Goal: Task Accomplishment & Management: Use online tool/utility

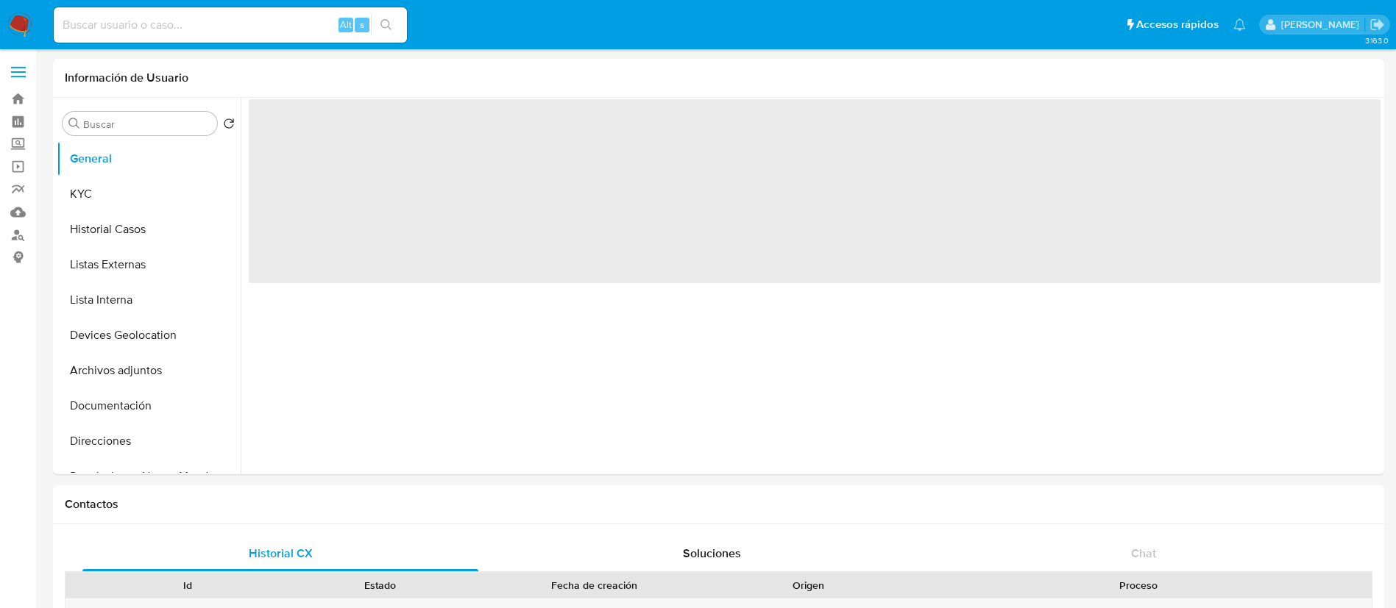
select select "10"
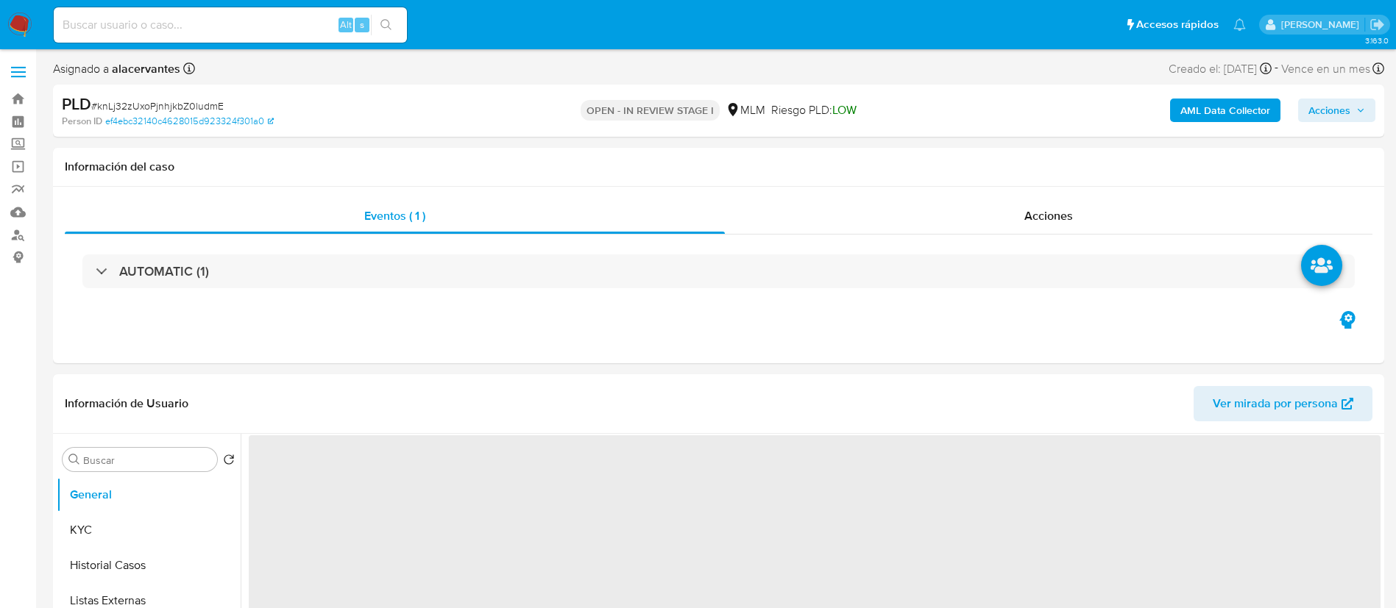
select select "10"
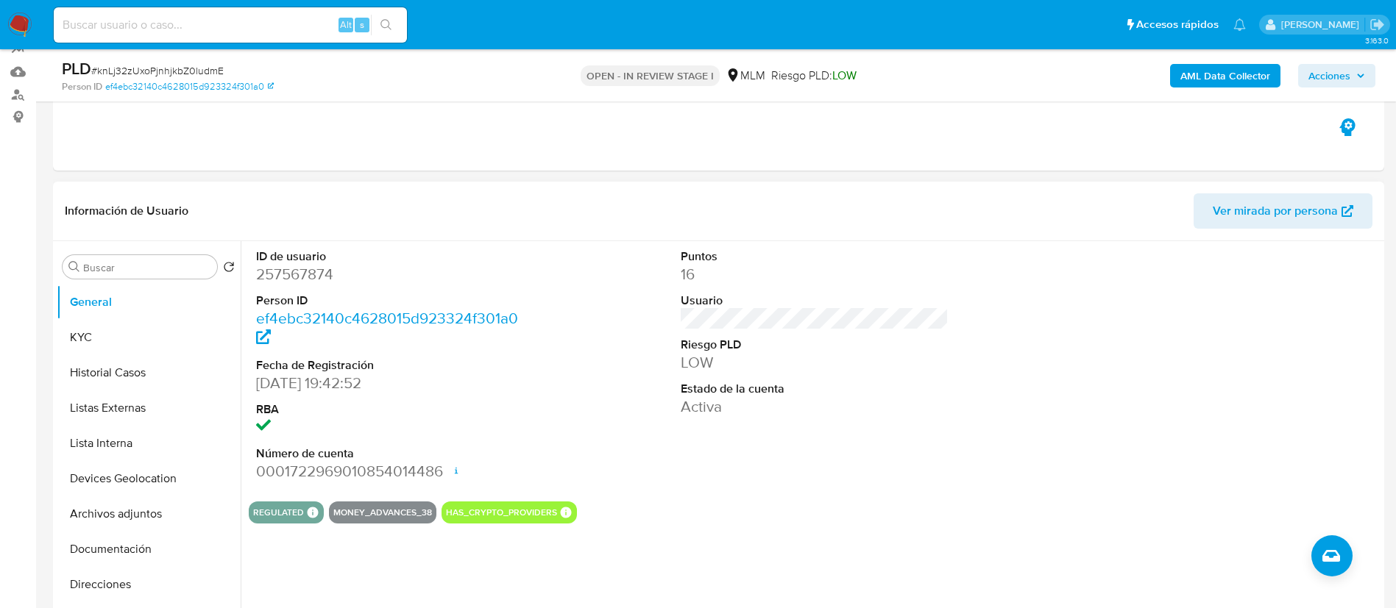
scroll to position [221, 0]
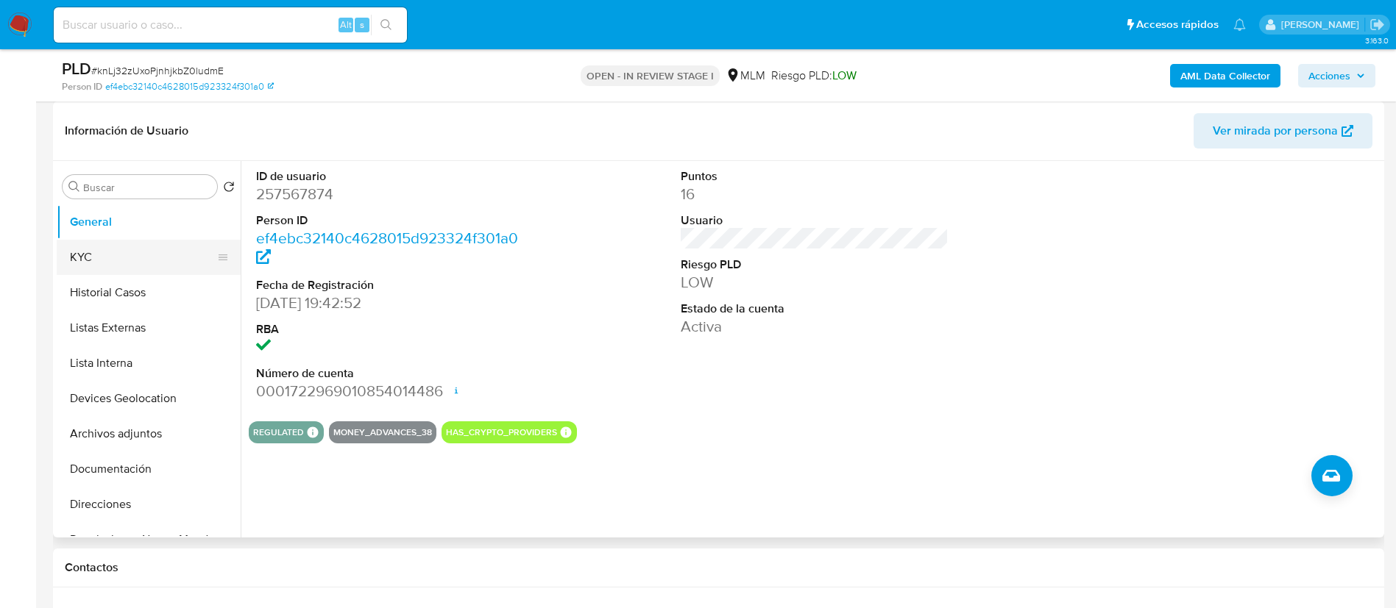
click at [80, 260] on button "KYC" at bounding box center [143, 257] width 172 height 35
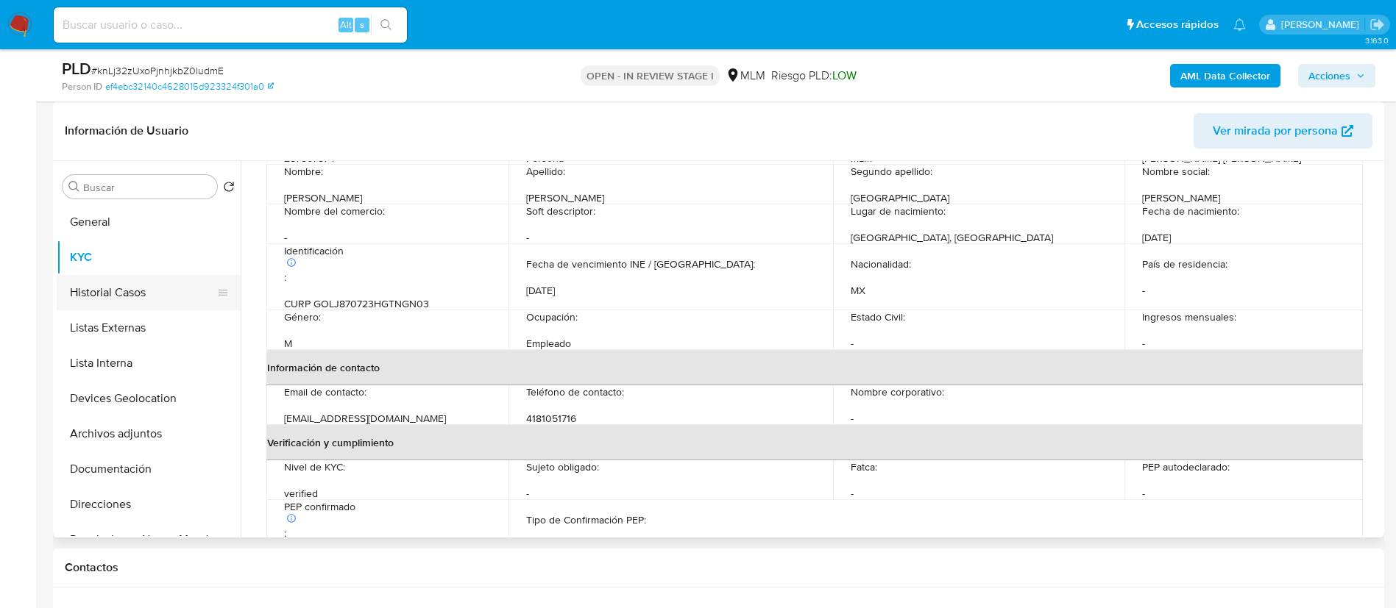
scroll to position [0, 0]
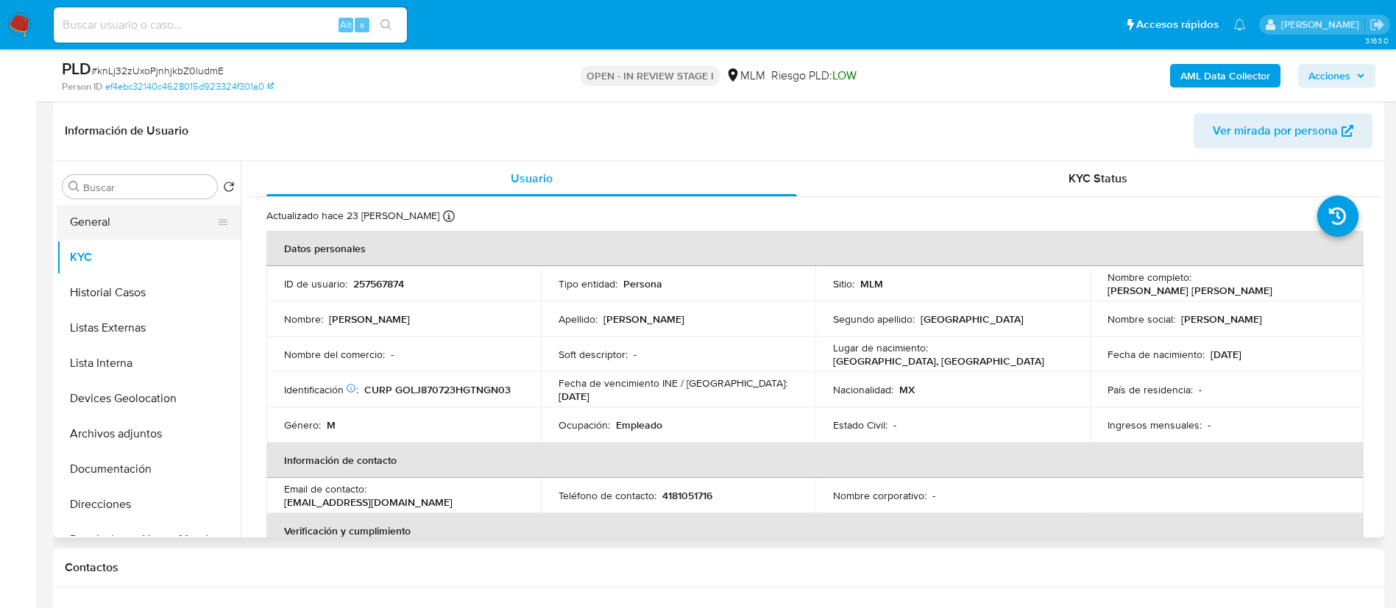
click at [124, 224] on button "General" at bounding box center [143, 222] width 172 height 35
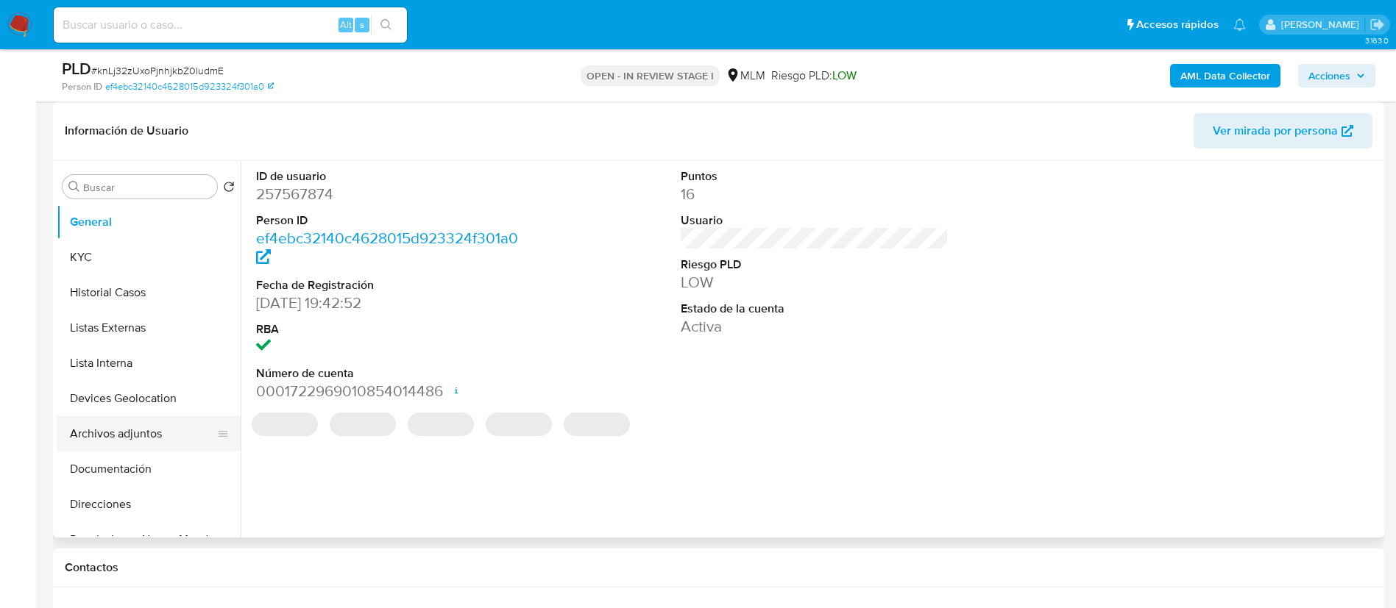
click at [104, 430] on button "Archivos adjuntos" at bounding box center [143, 433] width 172 height 35
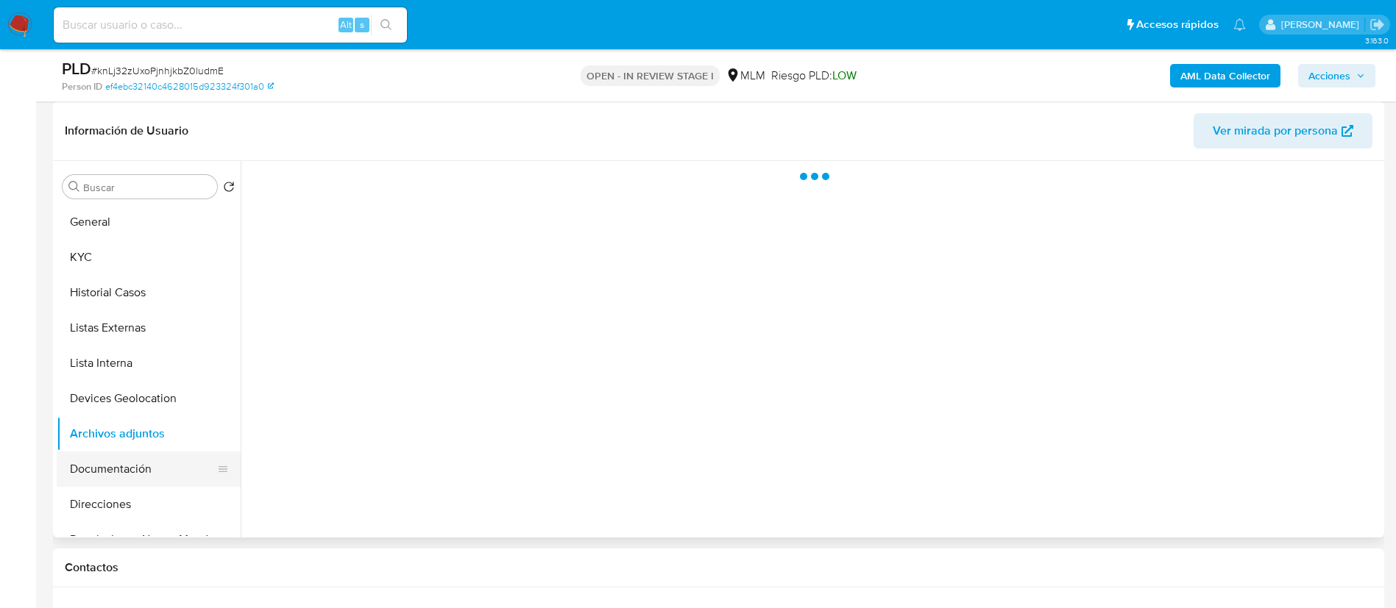
click at [113, 452] on button "Documentación" at bounding box center [143, 469] width 172 height 35
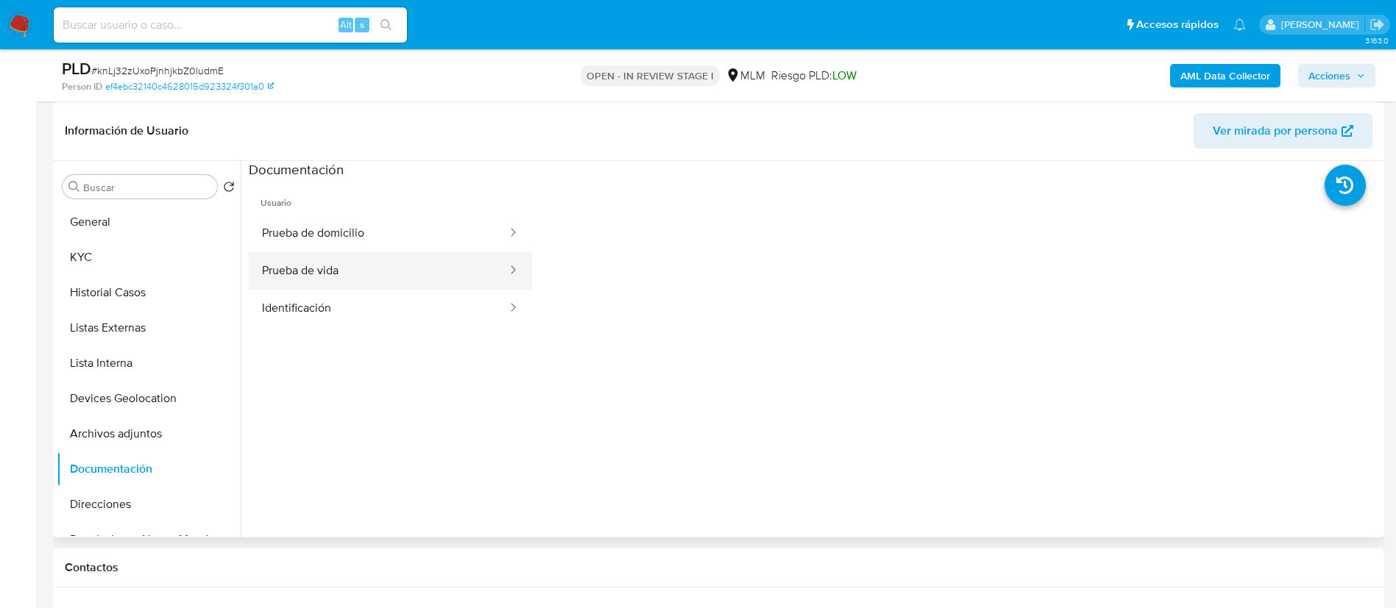
click at [284, 269] on button "Prueba de vida" at bounding box center [379, 271] width 260 height 38
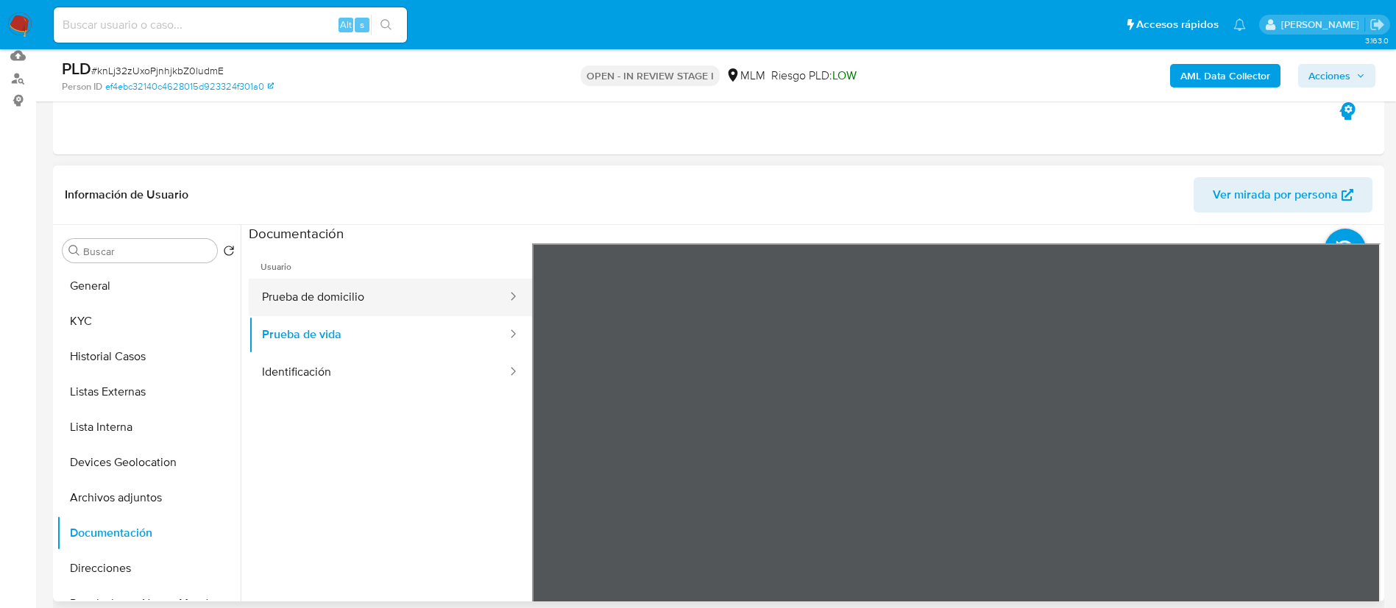
scroll to position [110, 0]
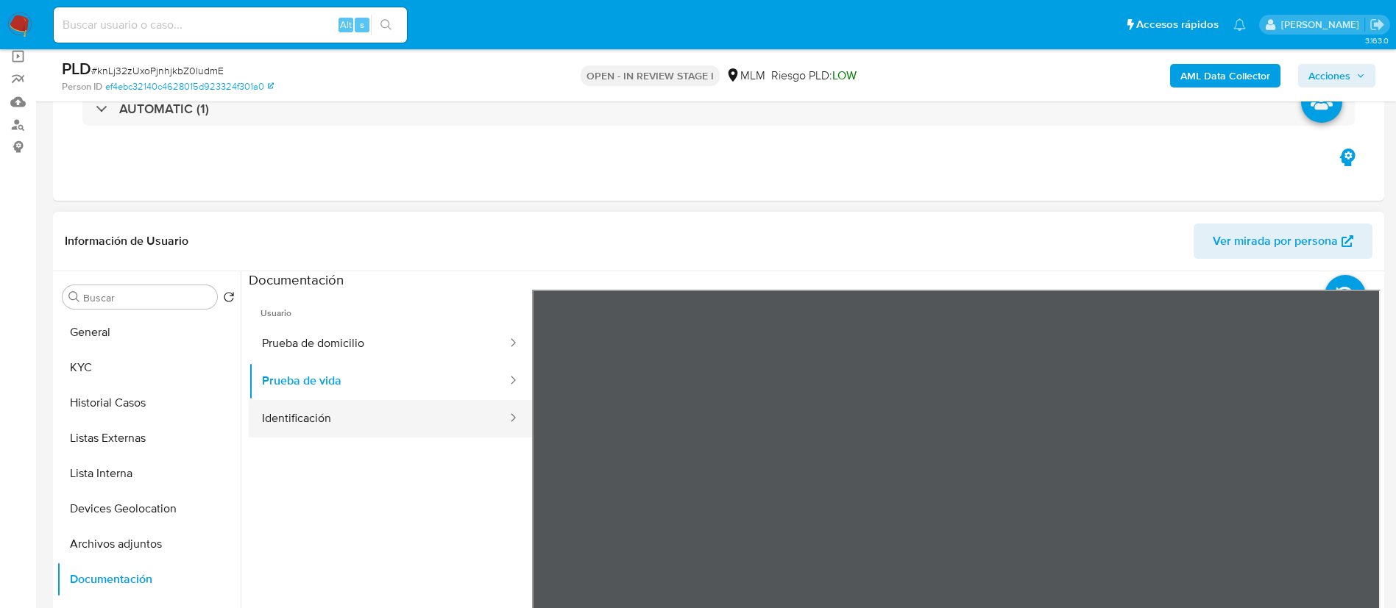
click at [347, 415] on button "Identificación" at bounding box center [379, 419] width 260 height 38
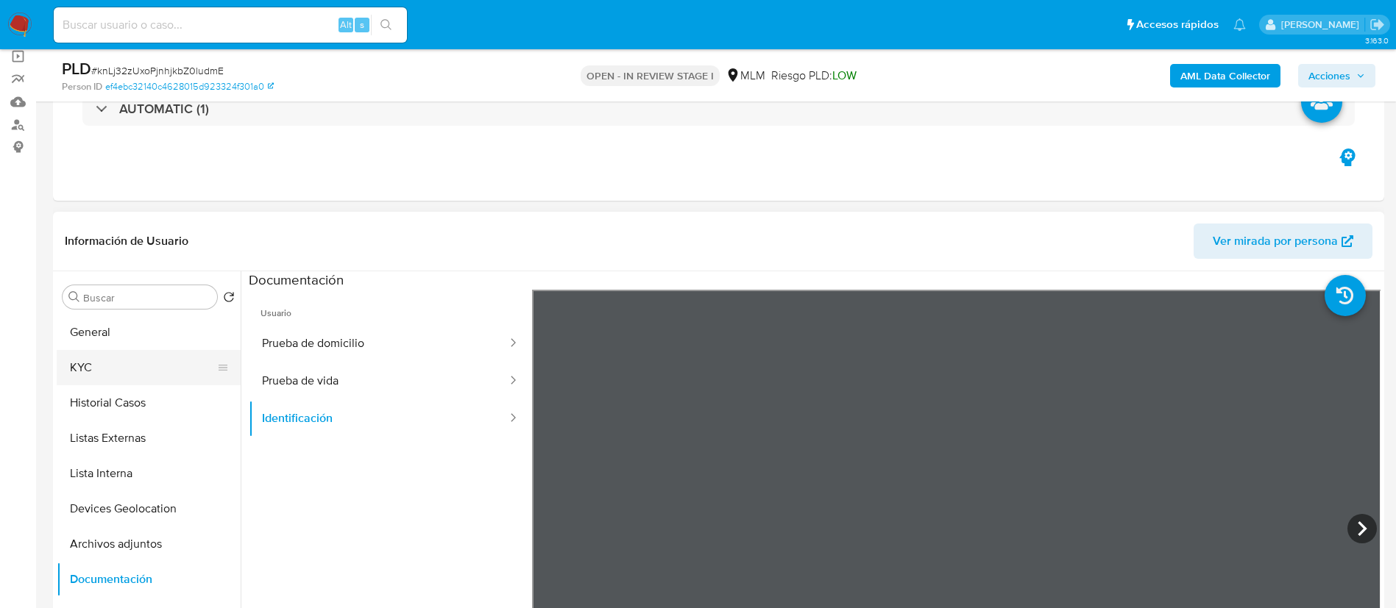
click at [155, 351] on button "KYC" at bounding box center [143, 367] width 172 height 35
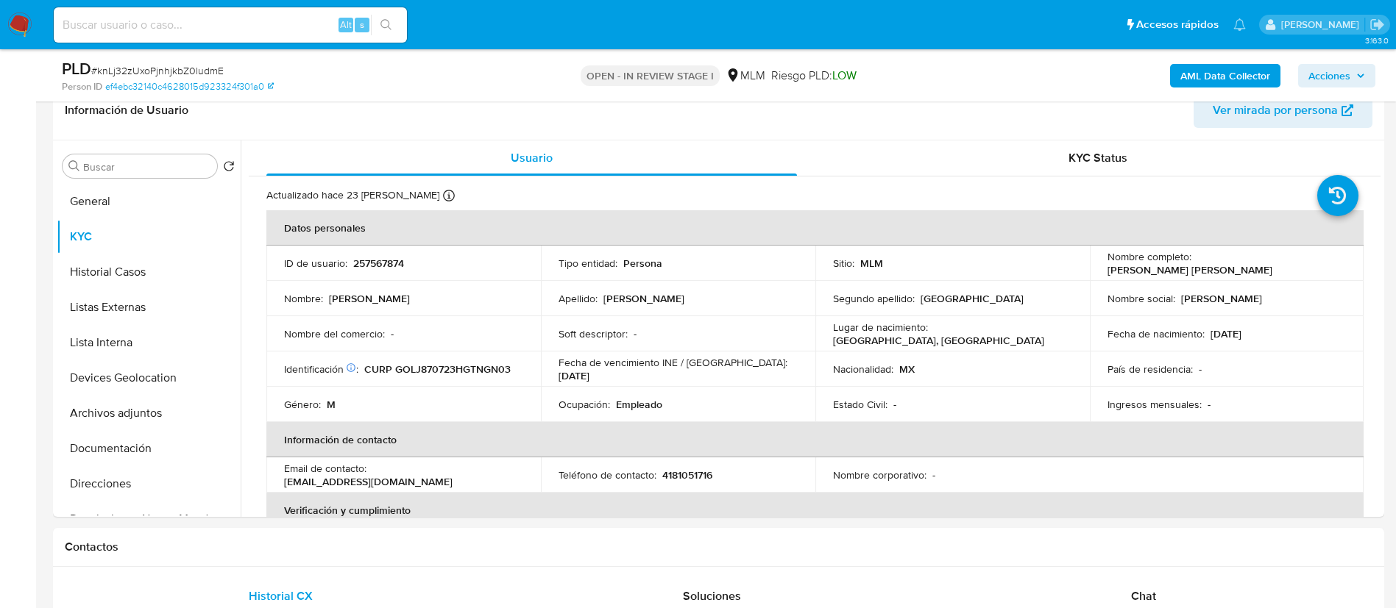
scroll to position [221, 0]
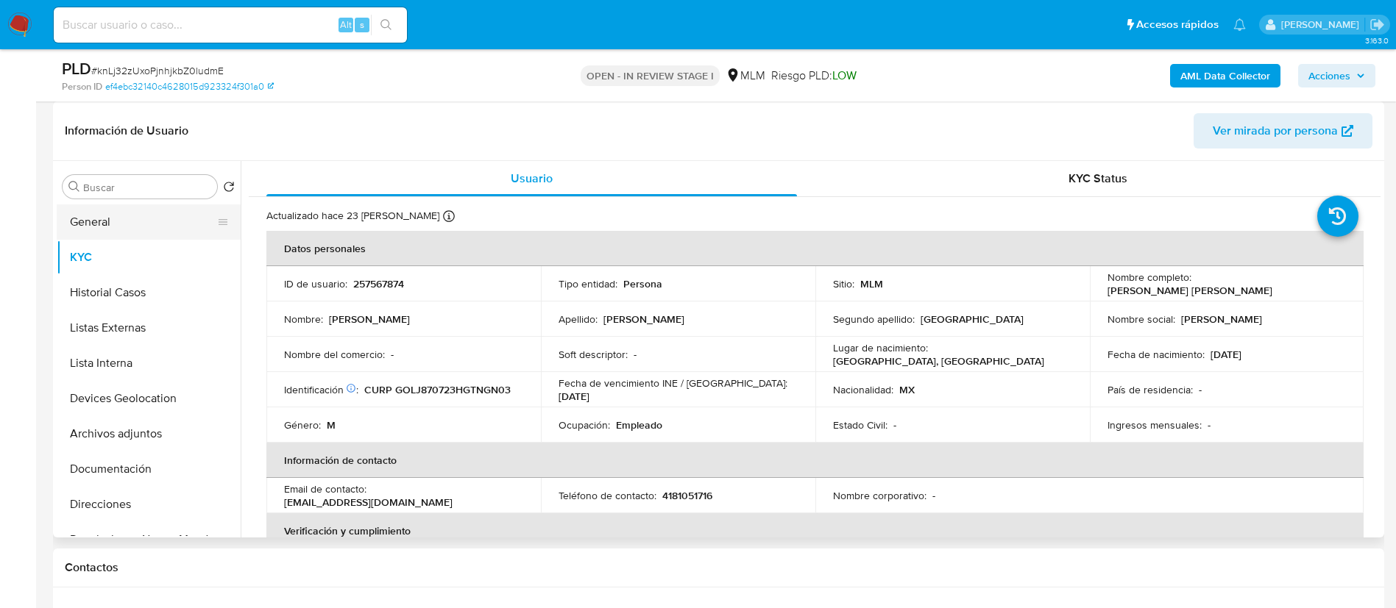
click at [180, 221] on button "General" at bounding box center [143, 222] width 172 height 35
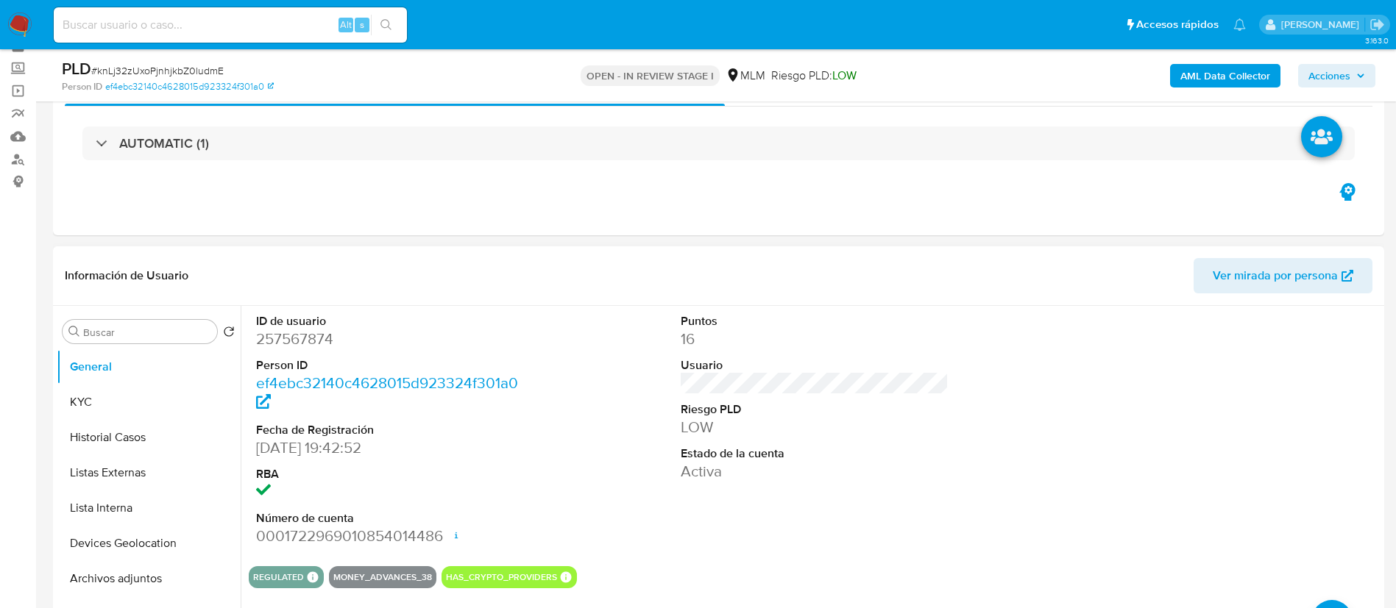
scroll to position [110, 0]
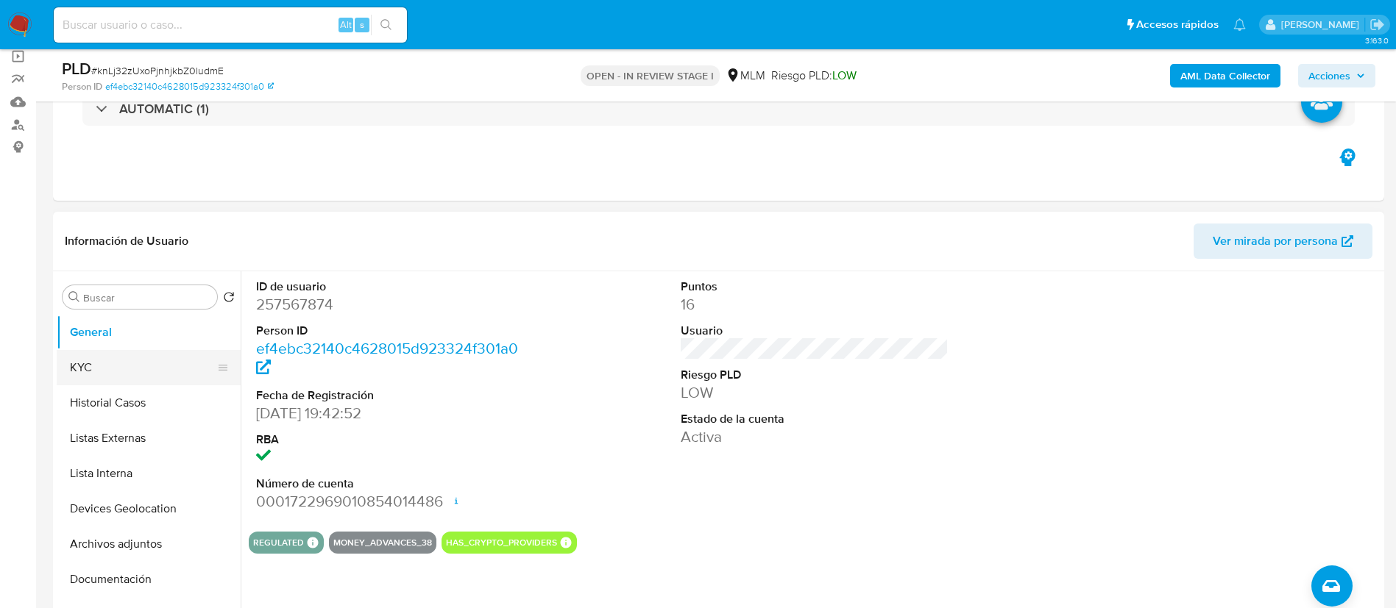
click at [99, 363] on button "KYC" at bounding box center [143, 367] width 172 height 35
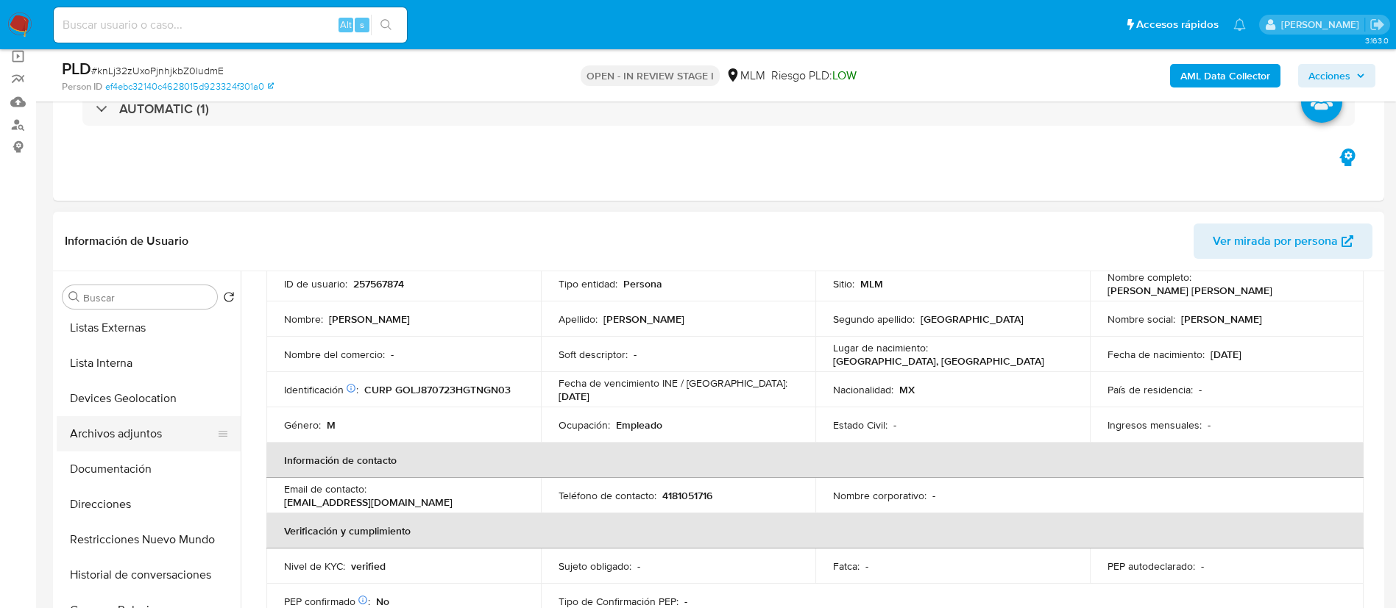
click at [132, 447] on button "Archivos adjuntos" at bounding box center [143, 433] width 172 height 35
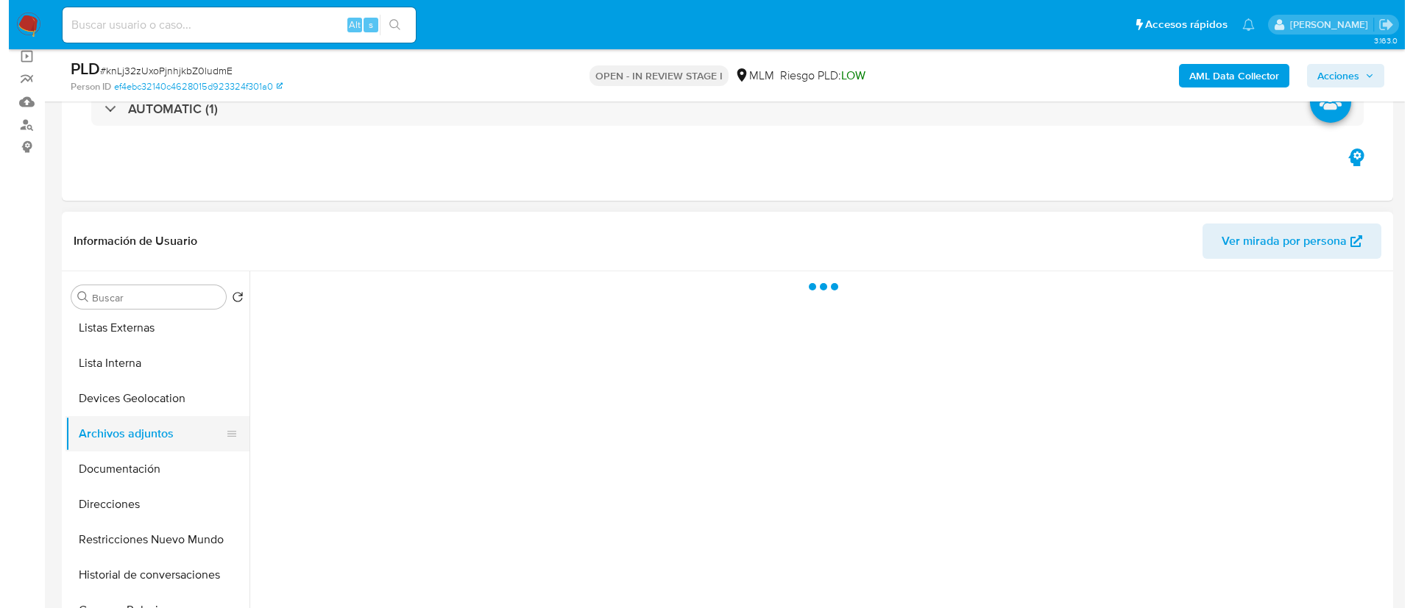
scroll to position [0, 0]
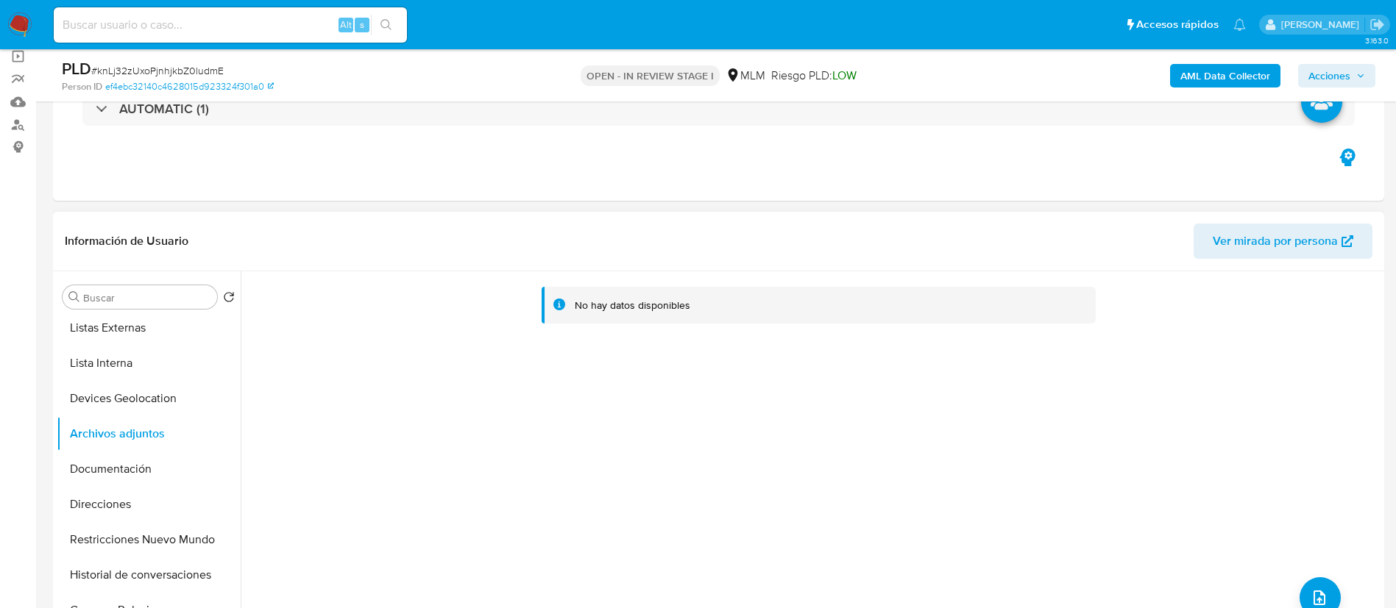
click at [1307, 577] on div "No hay datos disponibles" at bounding box center [811, 459] width 1140 height 377
click at [1310, 591] on icon "upload-file" at bounding box center [1319, 598] width 18 height 18
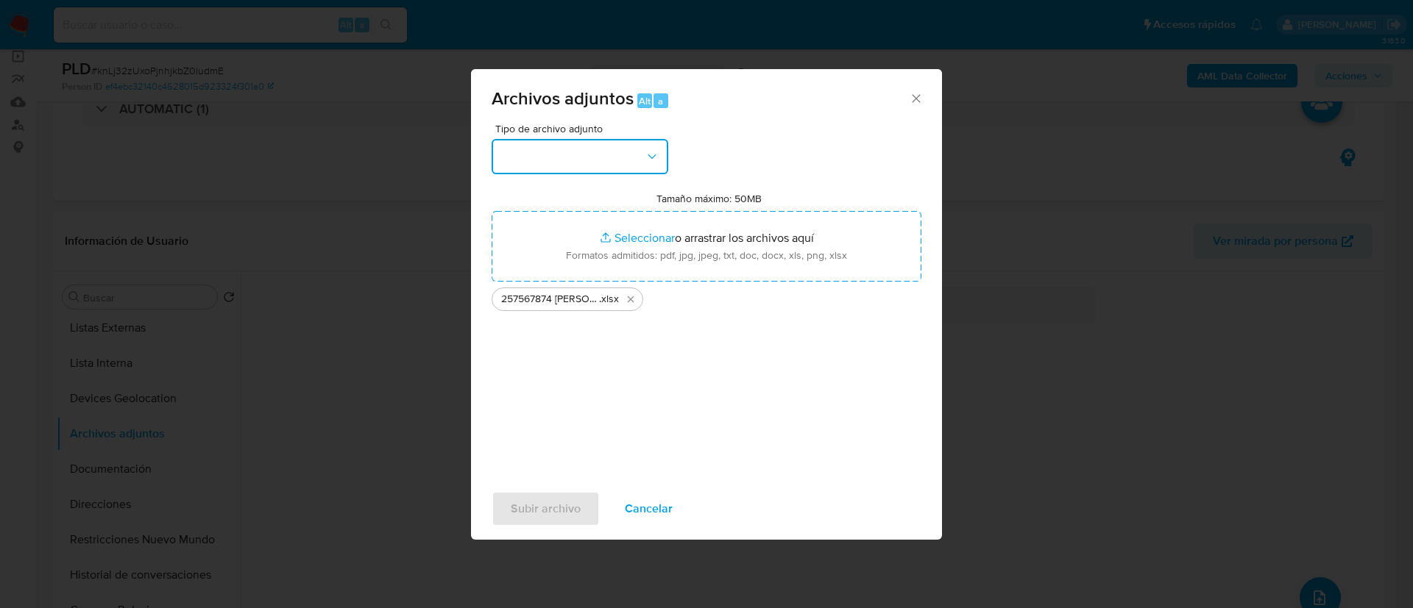
click at [583, 153] on button "button" at bounding box center [579, 156] width 177 height 35
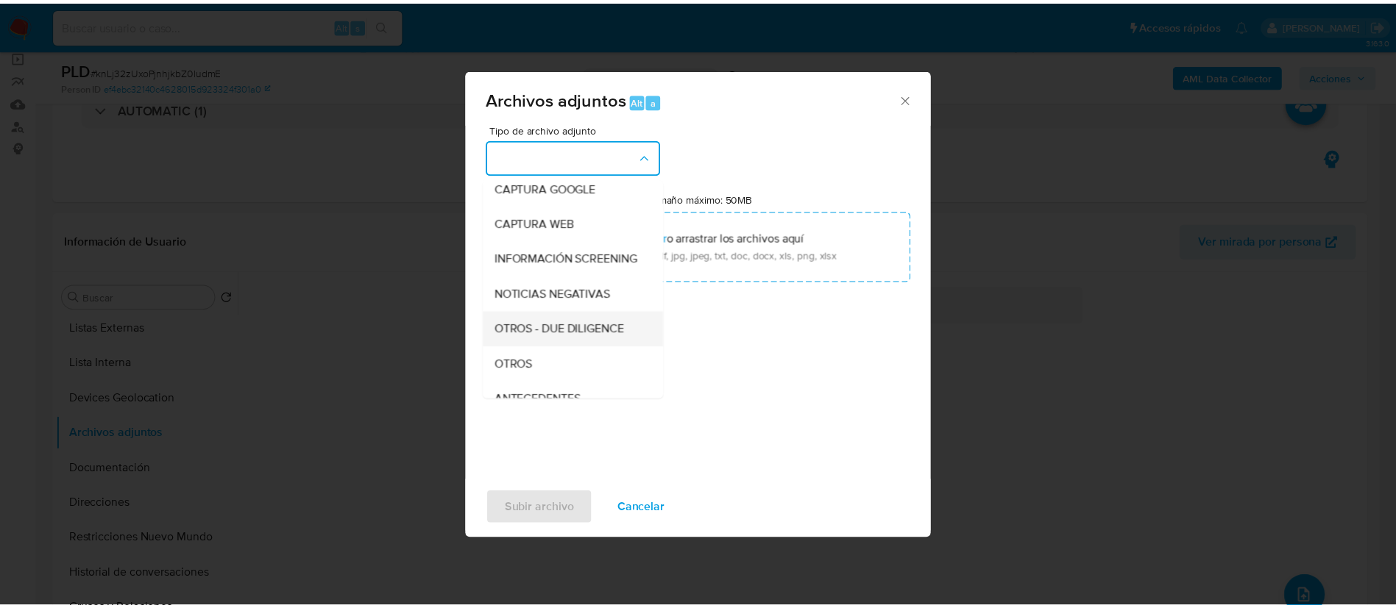
scroll to position [110, 0]
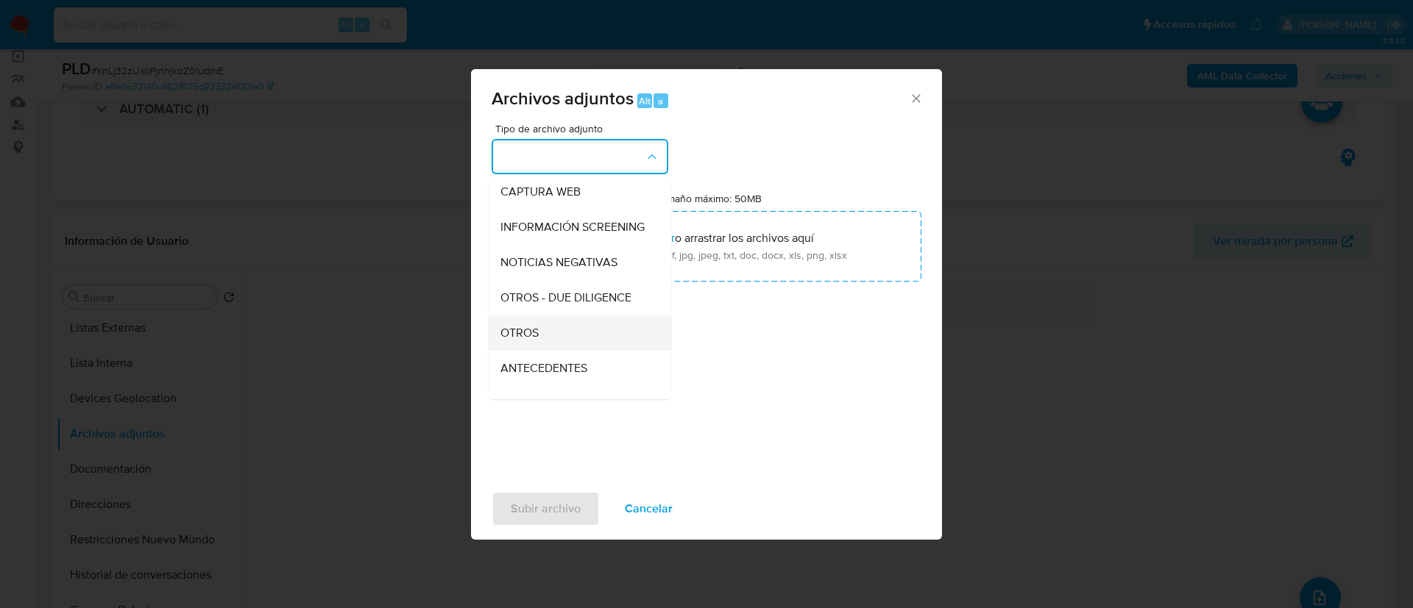
click at [571, 351] on div "OTROS" at bounding box center [575, 333] width 150 height 35
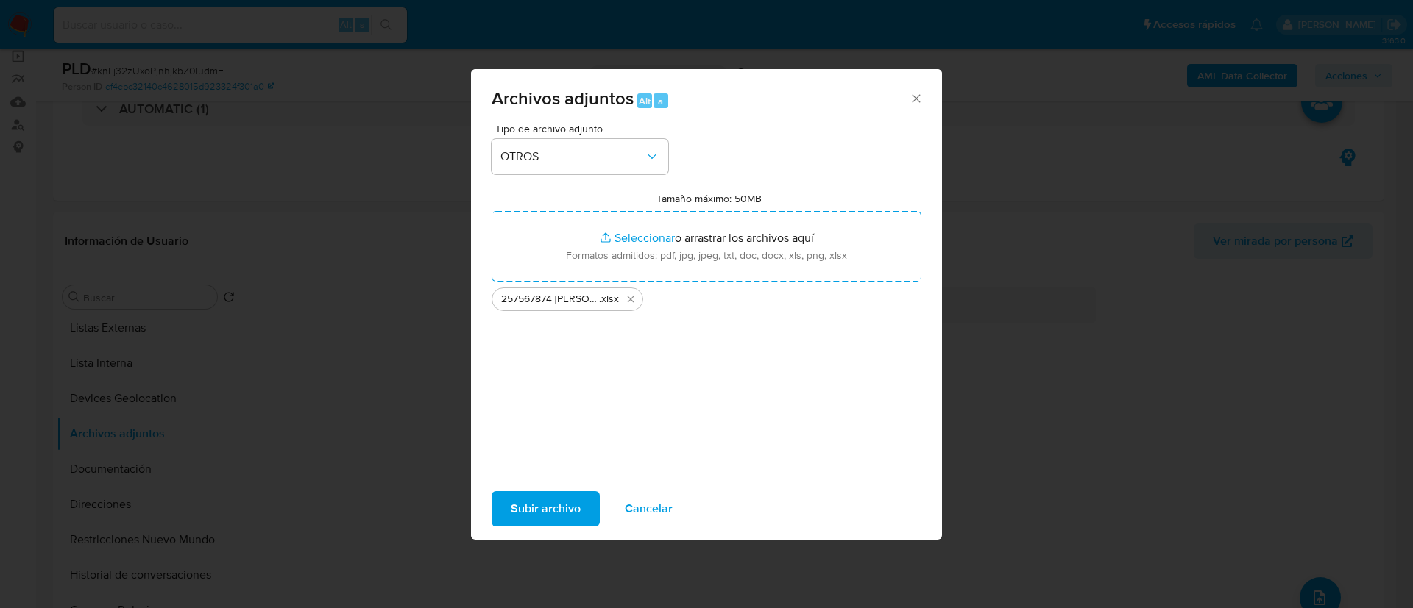
click at [539, 505] on span "Subir archivo" at bounding box center [546, 509] width 70 height 32
click at [569, 493] on span "Subir archivo" at bounding box center [546, 509] width 70 height 32
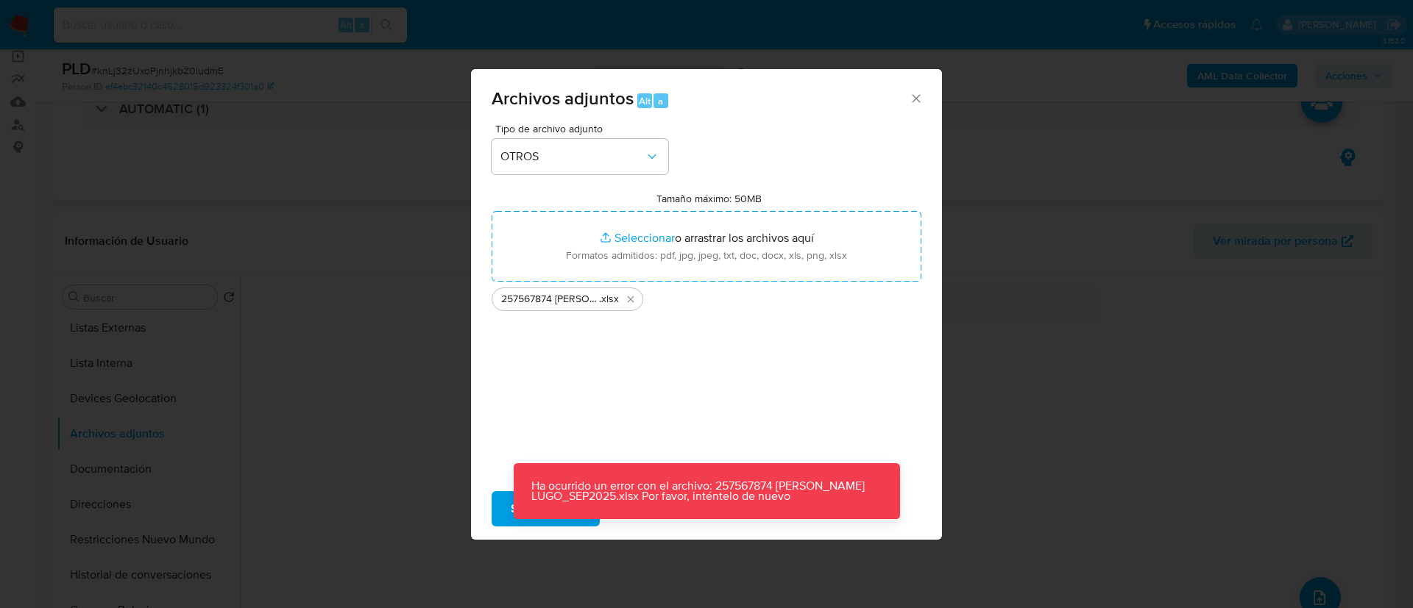
click at [770, 392] on div "Tipo de archivo adjunto OTROS Tamaño máximo: 50MB Seleccionar archivos Seleccio…" at bounding box center [706, 297] width 430 height 347
click at [629, 305] on icon "Eliminar 257567874 JUAN GERARDO GONZALEZ LUGO_SEP2025.xlsx" at bounding box center [631, 300] width 12 height 12
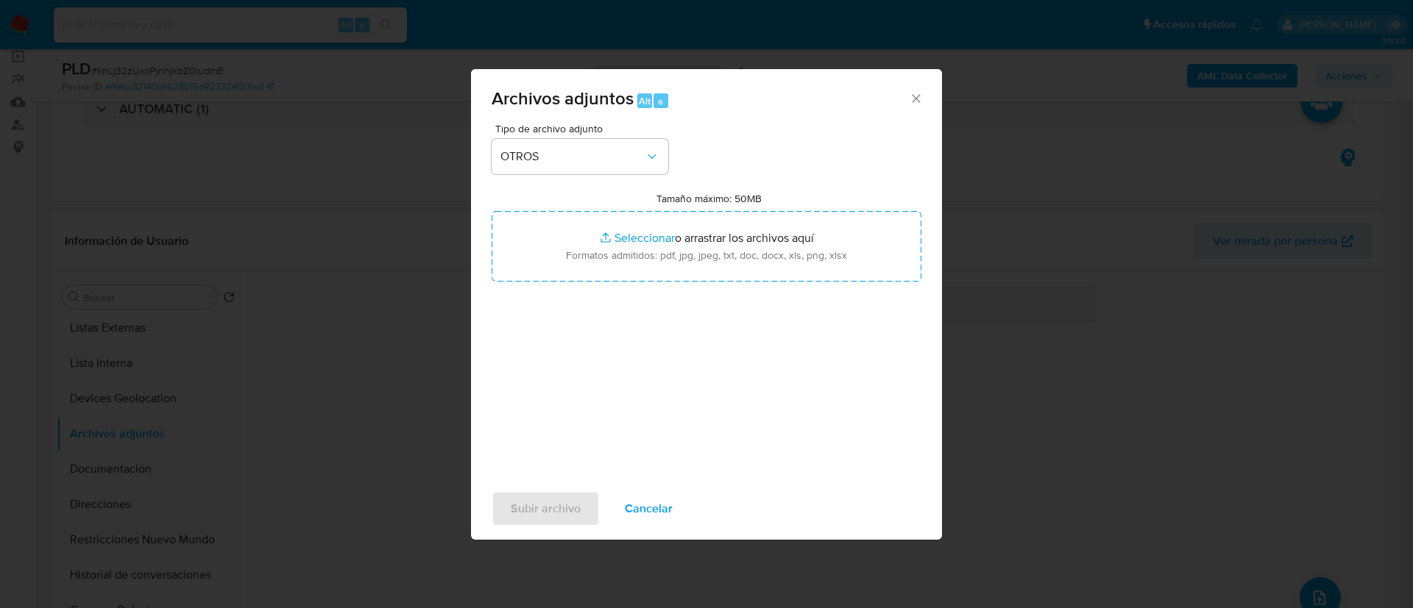
click at [662, 502] on span "Cancelar" at bounding box center [649, 509] width 48 height 32
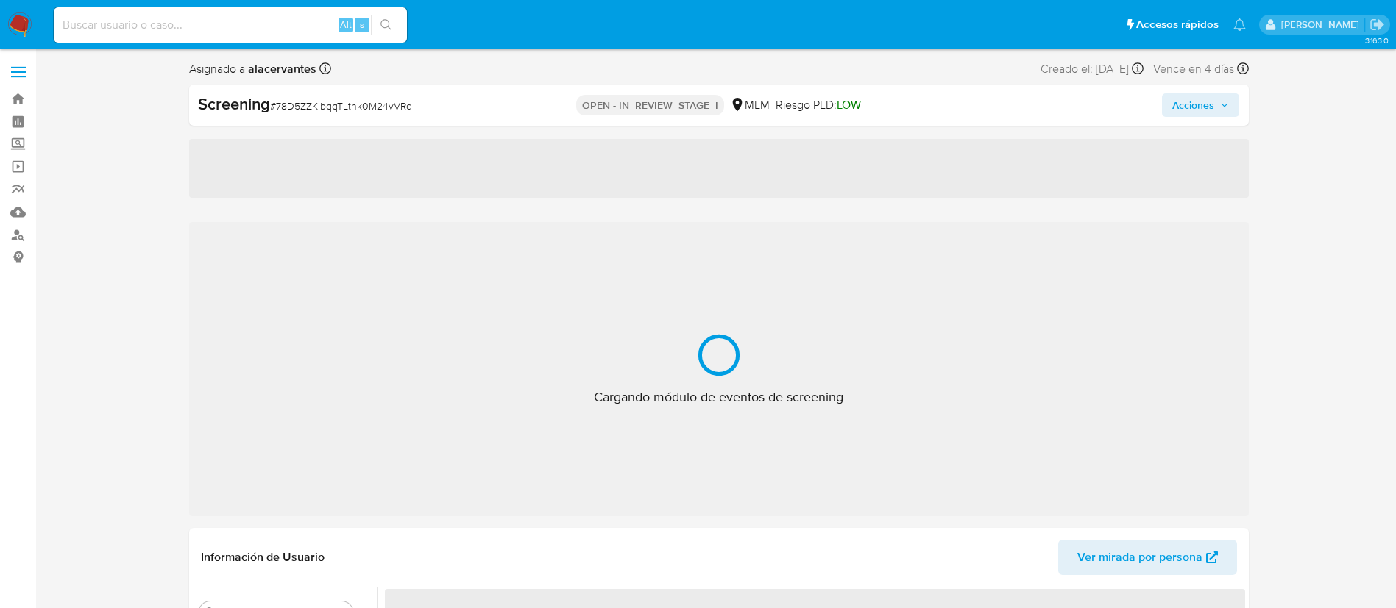
select select "10"
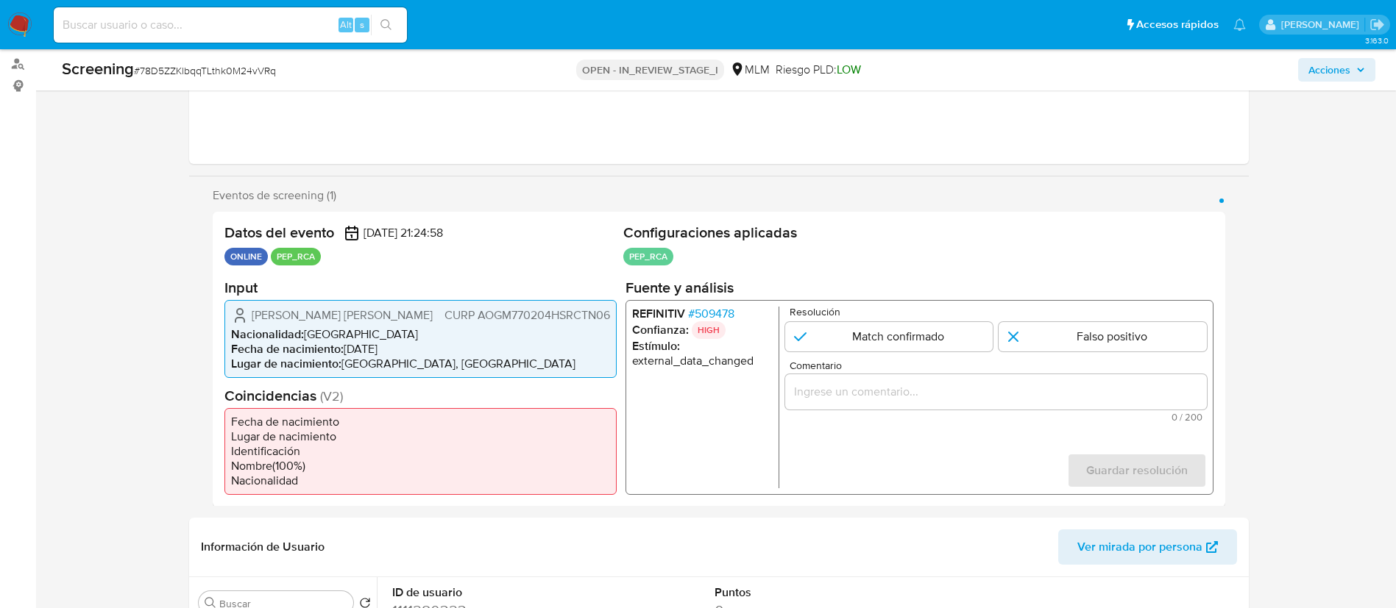
scroll to position [221, 0]
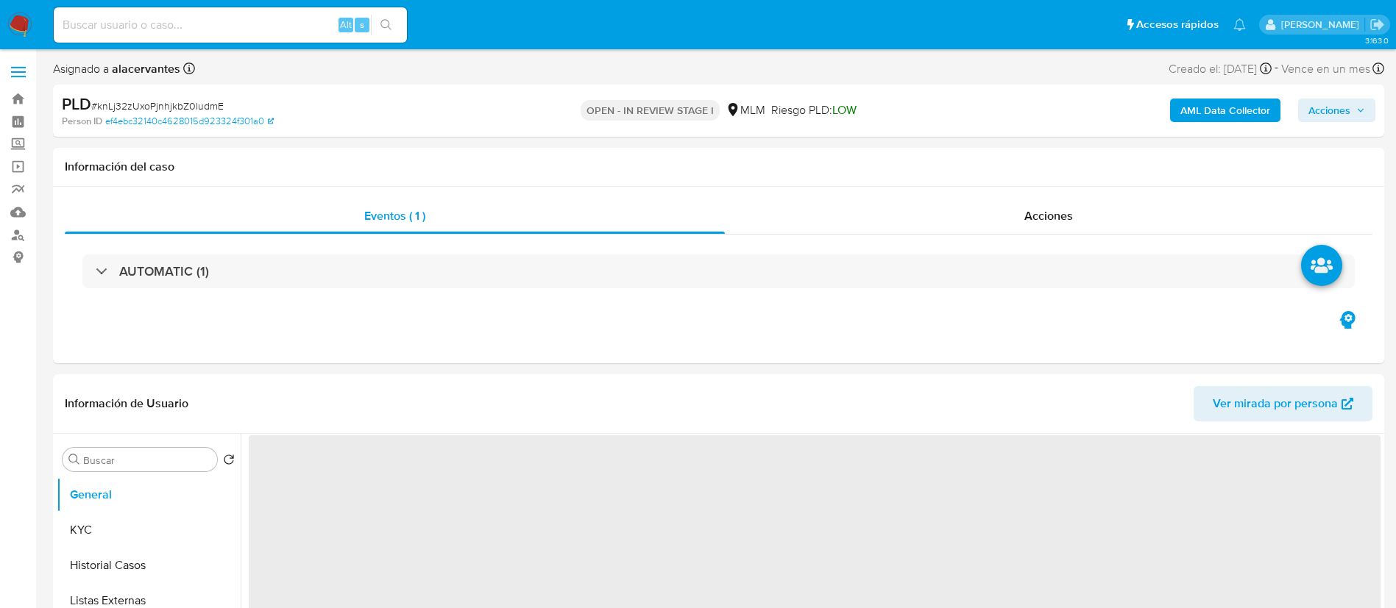
select select "10"
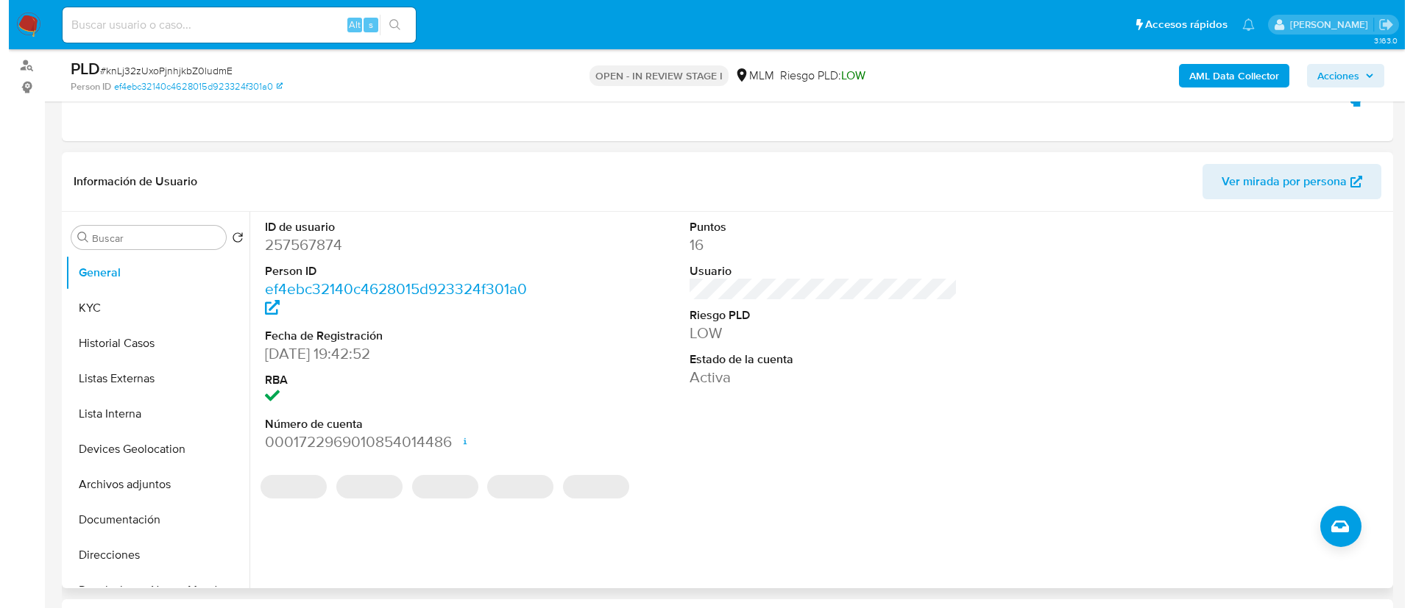
scroll to position [221, 0]
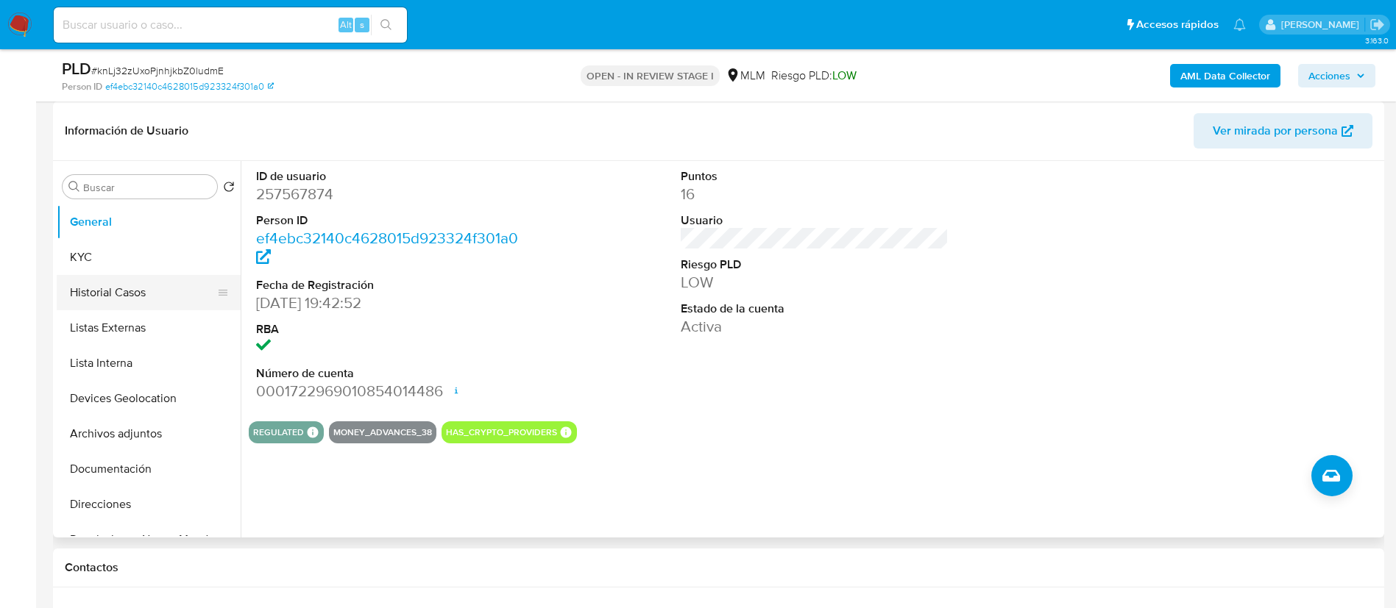
click at [149, 297] on button "Historial Casos" at bounding box center [143, 292] width 172 height 35
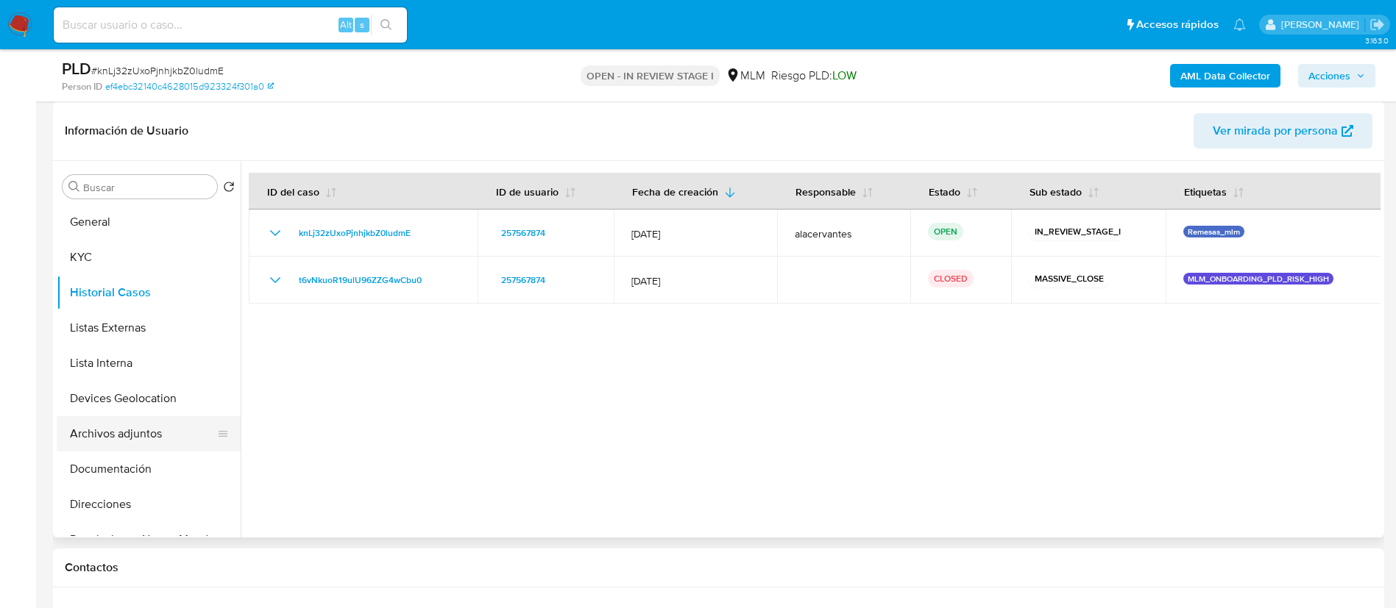
click at [141, 431] on button "Archivos adjuntos" at bounding box center [143, 433] width 172 height 35
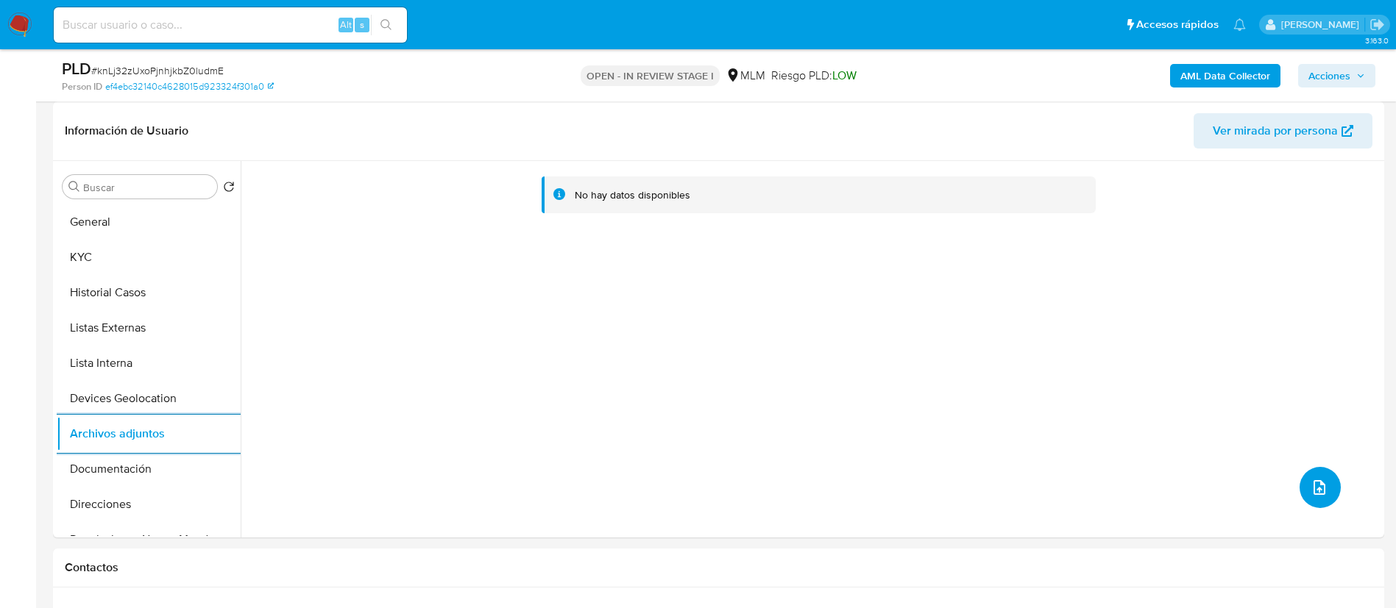
click at [1310, 483] on icon "upload-file" at bounding box center [1319, 488] width 18 height 18
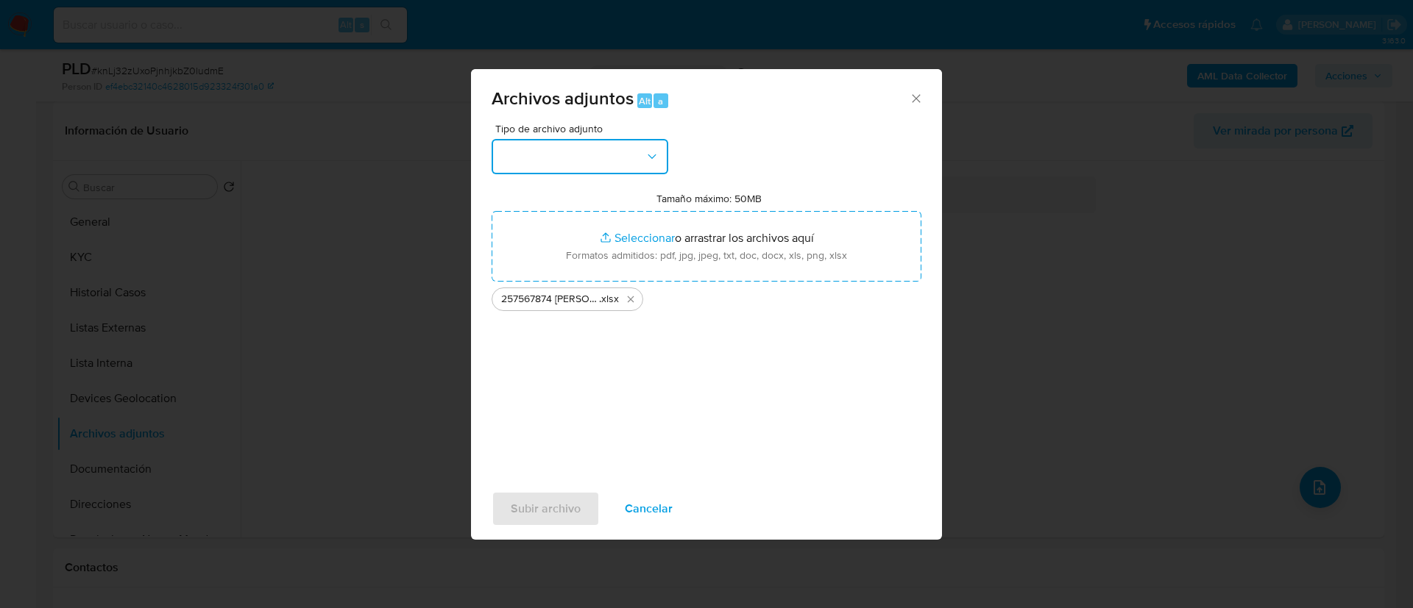
click at [575, 149] on button "button" at bounding box center [579, 156] width 177 height 35
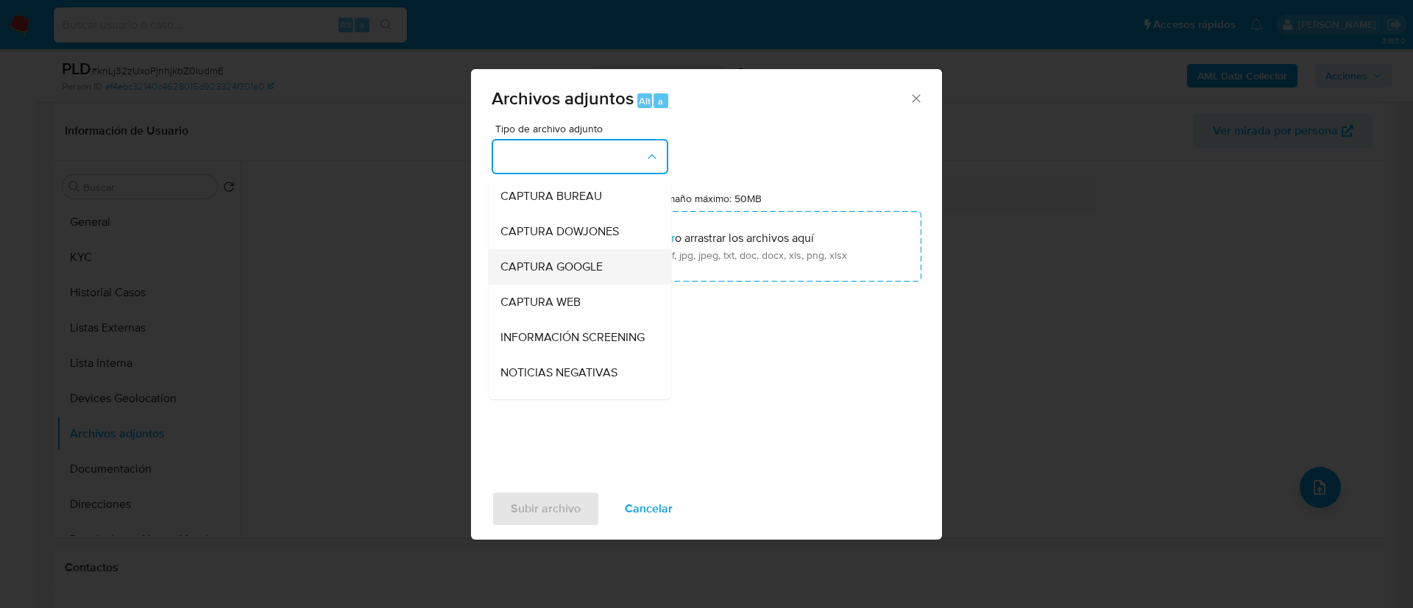
scroll to position [110, 0]
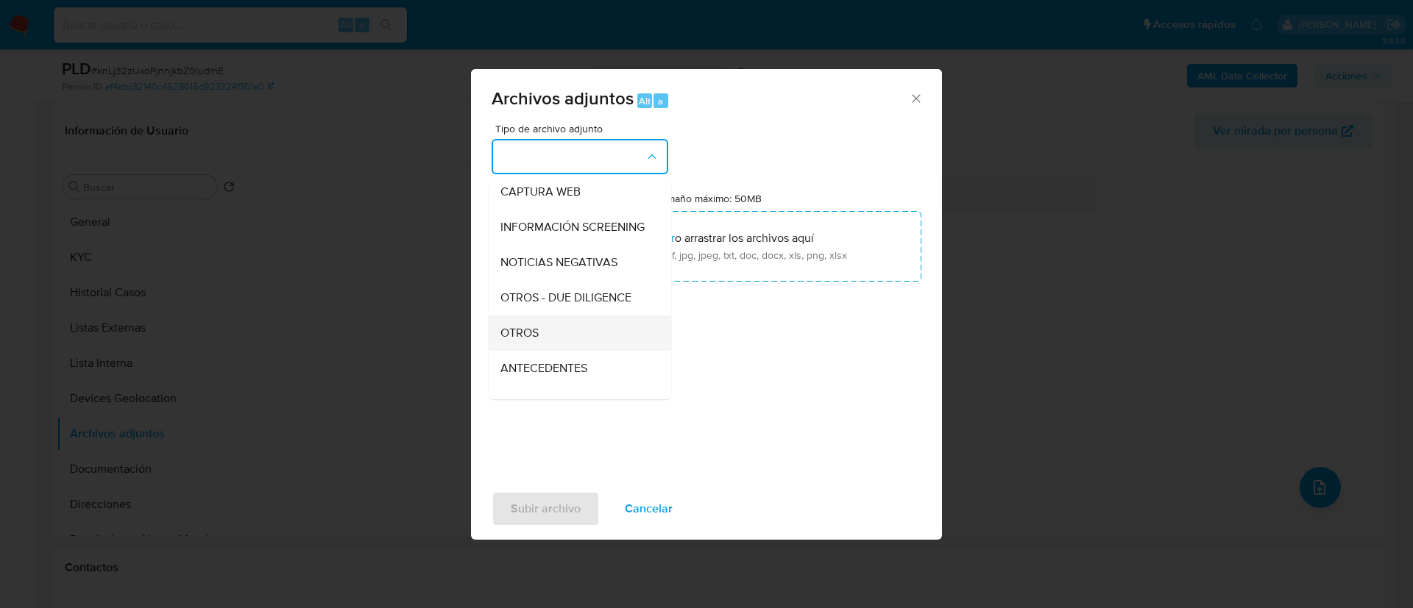
click at [564, 351] on div "OTROS" at bounding box center [575, 333] width 150 height 35
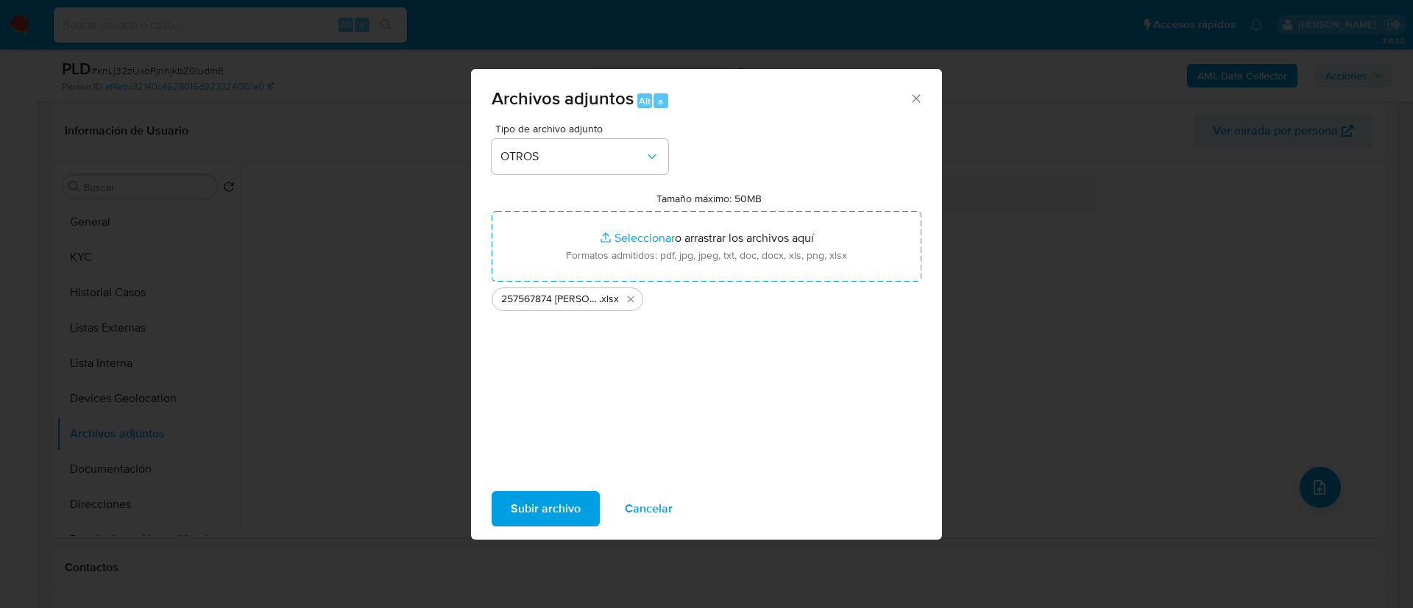
click at [569, 522] on span "Subir archivo" at bounding box center [546, 509] width 70 height 32
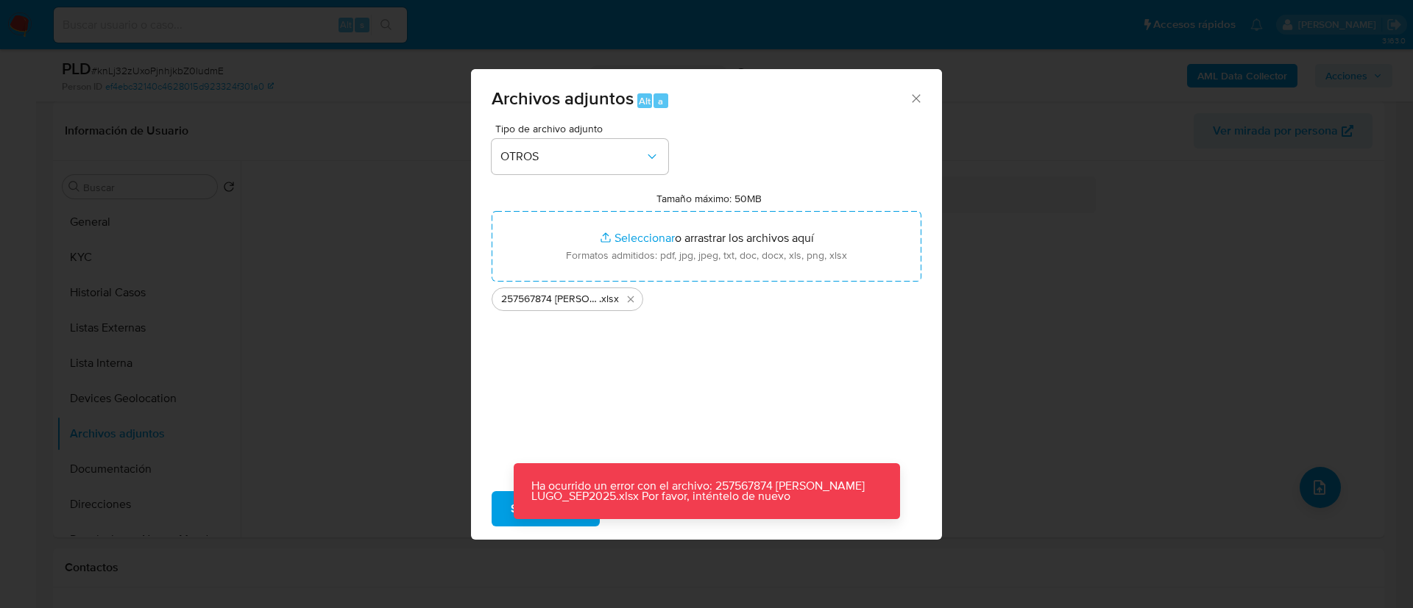
click at [561, 436] on div "Tipo de archivo adjunto OTROS Tamaño máximo: 50MB Seleccionar archivos Seleccio…" at bounding box center [706, 297] width 430 height 347
click at [491, 510] on div "Subir archivo Cancelar" at bounding box center [706, 509] width 471 height 56
click at [505, 511] on button "Subir archivo" at bounding box center [545, 508] width 108 height 35
